Goal: Register for event/course

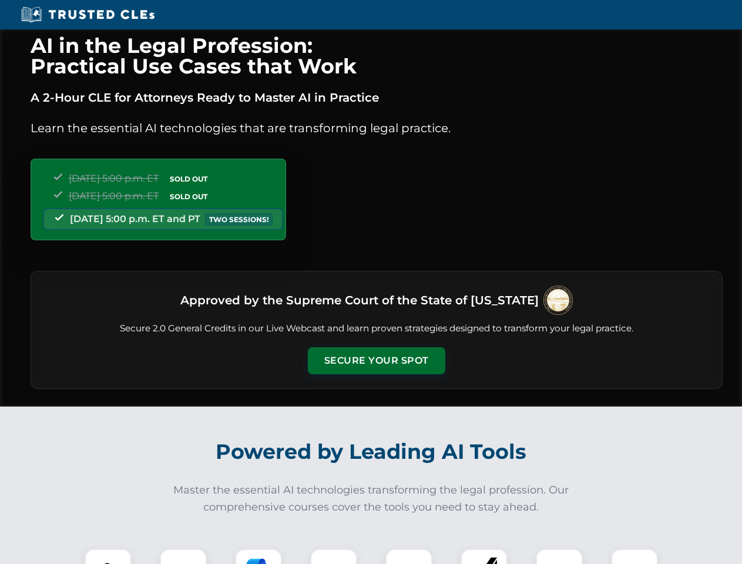
click at [376, 361] on button "Secure Your Spot" at bounding box center [376, 360] width 137 height 27
click at [108, 556] on img at bounding box center [108, 572] width 34 height 34
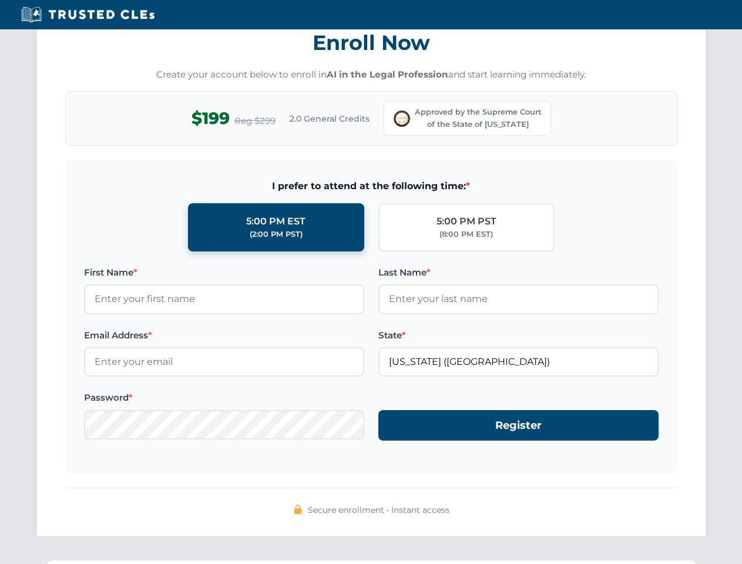
scroll to position [1161, 0]
